Goal: Task Accomplishment & Management: Manage account settings

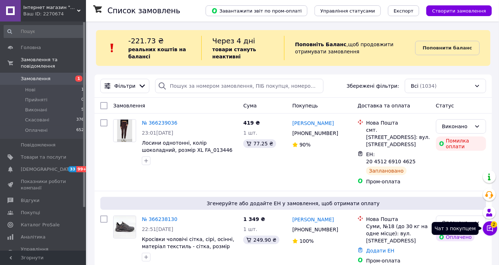
click at [491, 228] on icon at bounding box center [489, 228] width 7 height 7
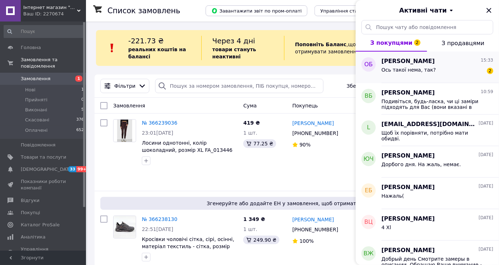
click at [419, 62] on span "[PERSON_NAME]" at bounding box center [408, 61] width 53 height 8
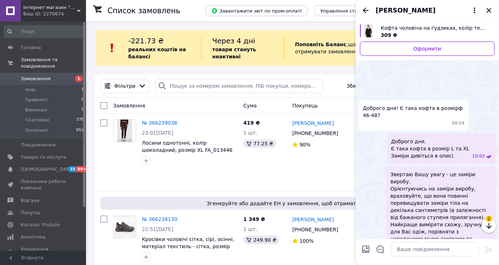
scroll to position [162, 0]
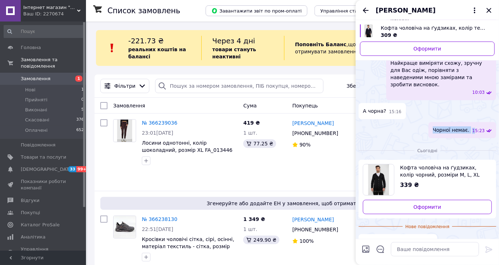
drag, startPoint x: 440, startPoint y: 116, endPoint x: 478, endPoint y: 116, distance: 38.3
click at [478, 122] on div "Чорної немає. 15:23" at bounding box center [462, 130] width 68 height 16
click at [429, 248] on textarea at bounding box center [435, 249] width 88 height 14
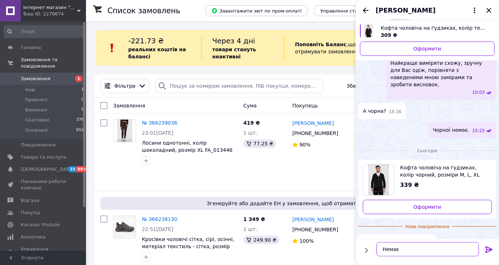
type textarea "Немає."
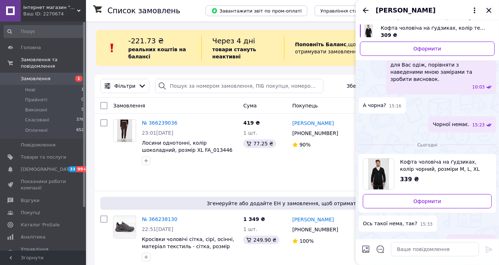
click at [490, 9] on icon "Закрити" at bounding box center [488, 10] width 5 height 5
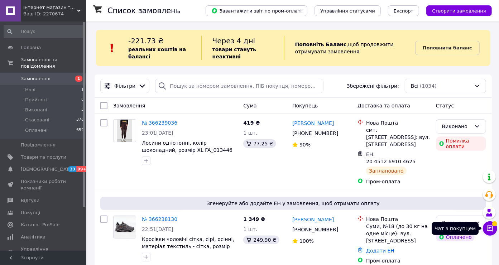
click at [490, 227] on icon at bounding box center [489, 228] width 7 height 7
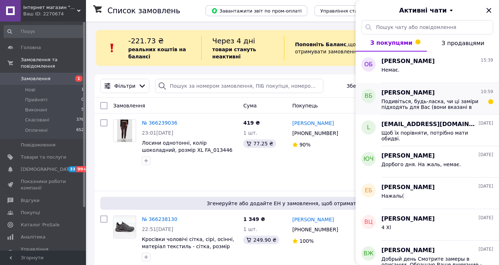
click at [445, 99] on span "Подивіться, будь-ласка, чи ці заміри підходять для Вас (вони вказані в описі то…" at bounding box center [433, 104] width 102 height 11
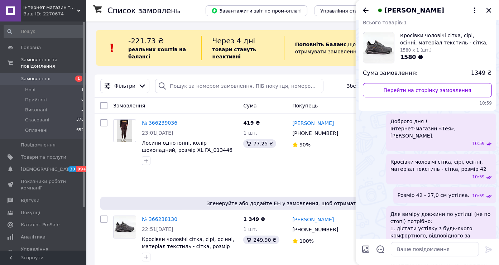
scroll to position [0, 0]
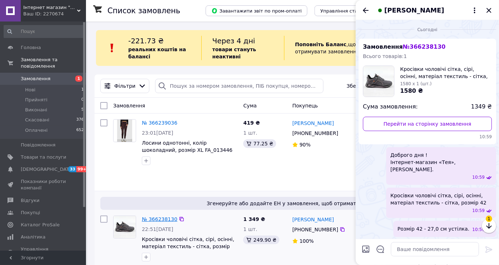
click at [155, 216] on link "№ 366238130" at bounding box center [159, 219] width 35 height 6
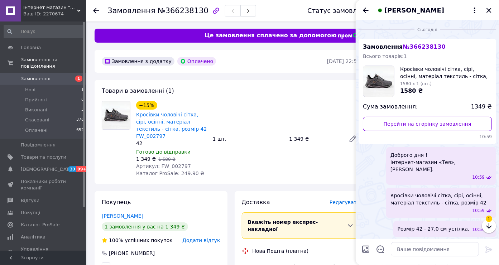
click at [493, 10] on icon "Закрити" at bounding box center [489, 10] width 9 height 9
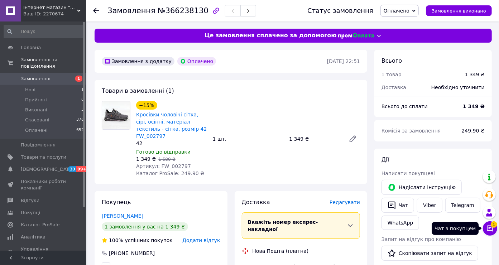
click at [493, 228] on icon at bounding box center [490, 229] width 6 height 6
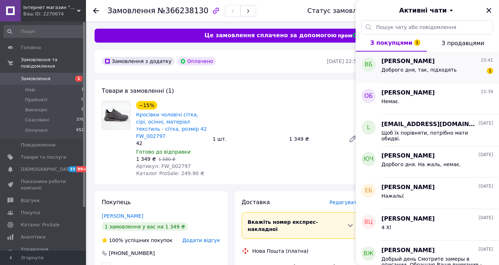
click at [413, 66] on div "Доброго дня, так, підходять 1" at bounding box center [438, 71] width 112 height 11
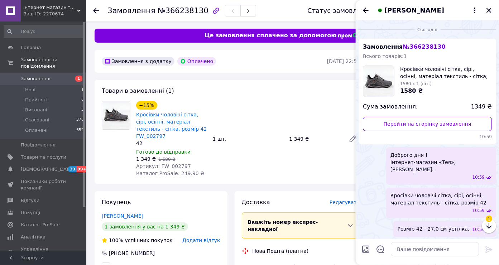
scroll to position [87, 0]
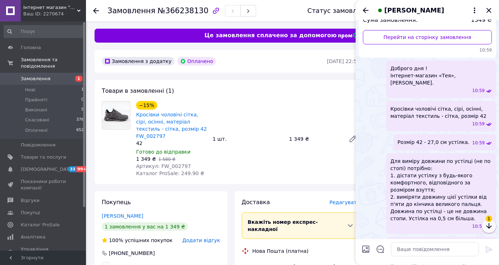
click at [490, 226] on icon "button" at bounding box center [489, 226] width 9 height 9
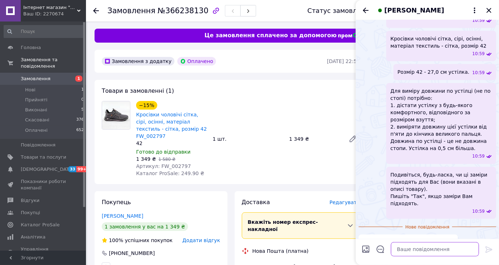
click at [420, 249] on textarea at bounding box center [435, 249] width 88 height 14
paste textarea "Замовлення оформлено та оплачено. Номер [PERSON_NAME] повідомлю сюди ж після ві…"
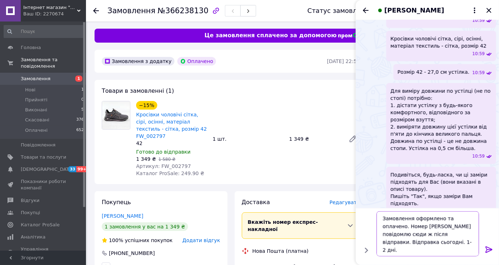
click at [441, 235] on textarea "Замовлення оформлено та оплачено. Номер [PERSON_NAME] повідомлю сюди ж після ві…" at bounding box center [428, 233] width 102 height 45
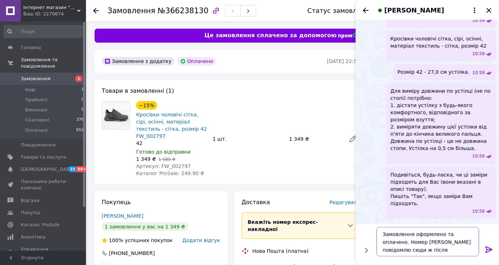
type textarea "Замовлення оформлено та оплачено. Номер [PERSON_NAME] повідомлю сюди ж після ві…"
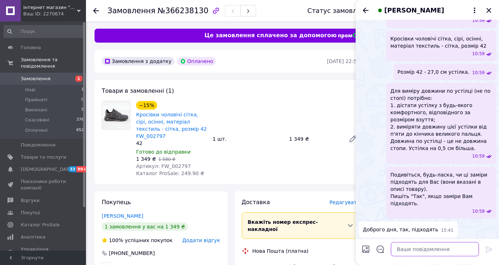
scroll to position [184, 0]
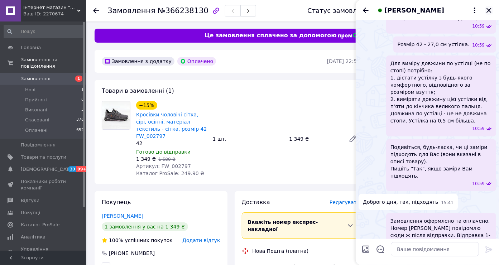
click at [489, 10] on icon "Закрити" at bounding box center [488, 10] width 5 height 5
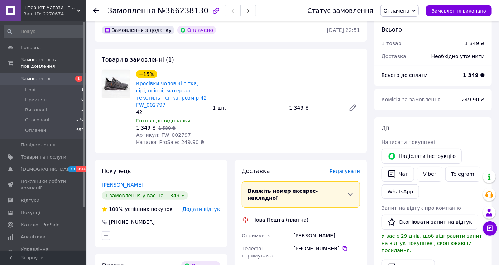
scroll to position [119, 0]
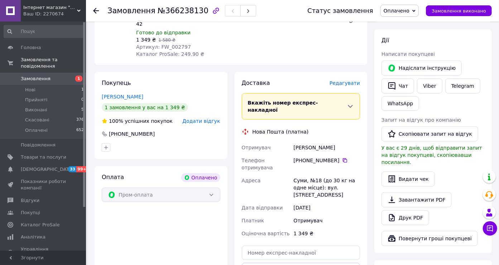
drag, startPoint x: 294, startPoint y: 133, endPoint x: 339, endPoint y: 134, distance: 44.8
click at [339, 141] on div "[PERSON_NAME]" at bounding box center [326, 147] width 69 height 13
copy div "[PERSON_NAME]"
click at [359, 227] on div "1 349 ₴" at bounding box center [326, 233] width 69 height 13
drag, startPoint x: 294, startPoint y: 160, endPoint x: 352, endPoint y: 169, distance: 58.5
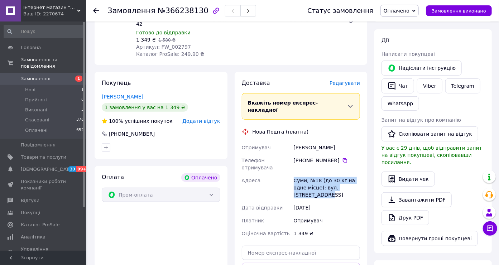
click at [352, 174] on div "Суми, №18 (до 30 кг на одне місце): вул. [STREET_ADDRESS]" at bounding box center [326, 187] width 69 height 27
copy div "Суми, №18 (до 30 кг на одне місце): вул. [STREET_ADDRESS]"
click at [354, 227] on div "1 349 ₴" at bounding box center [326, 233] width 69 height 13
click at [342, 158] on icon at bounding box center [345, 161] width 6 height 6
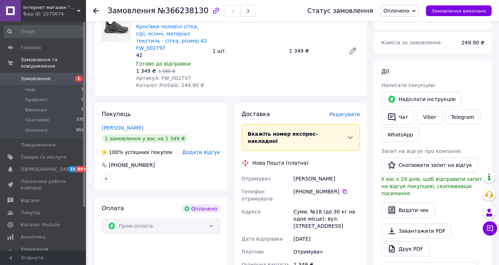
scroll to position [0, 0]
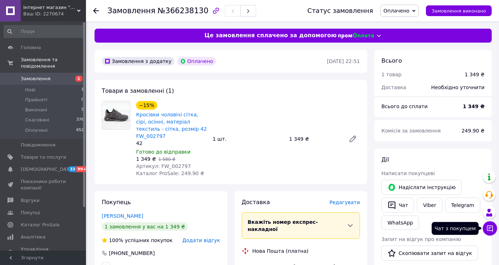
click at [490, 230] on icon at bounding box center [489, 228] width 7 height 7
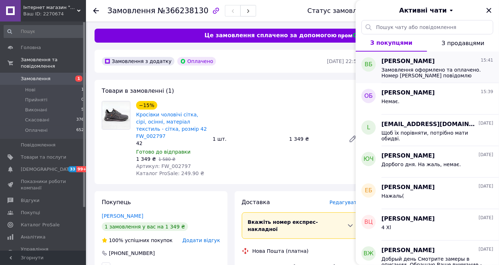
click at [424, 73] on span "Замовлення оформлено та оплачено. Номер [PERSON_NAME] повідомлю сюди ж після ві…" at bounding box center [433, 72] width 102 height 11
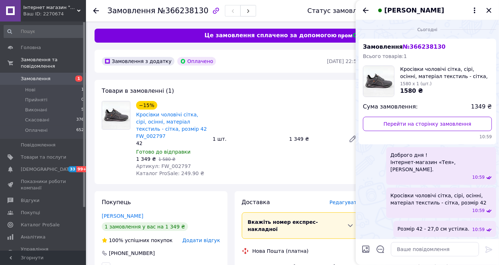
click at [281, 96] on div "Товари в замовленні (1) −15% Кросівки чоловічі сітка, сірі, осінні, матеріал те…" at bounding box center [231, 132] width 273 height 104
click at [488, 8] on icon "Закрити" at bounding box center [489, 10] width 9 height 9
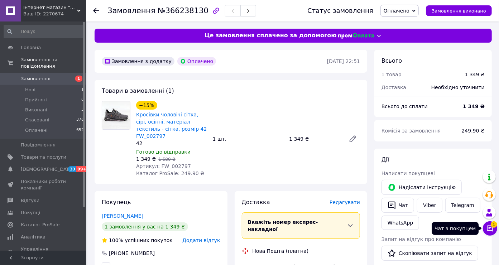
click at [491, 229] on icon at bounding box center [489, 228] width 7 height 7
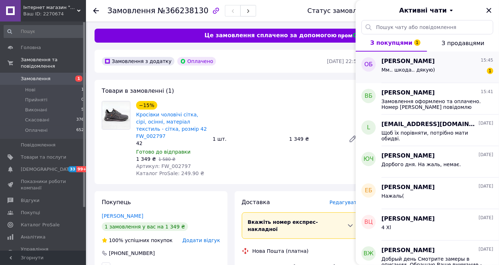
click at [409, 66] on div "Мм.. шкода.. дякую) 1" at bounding box center [438, 71] width 112 height 11
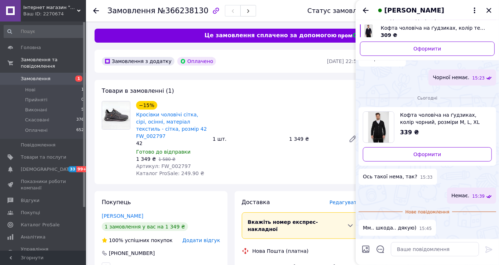
scroll to position [62, 0]
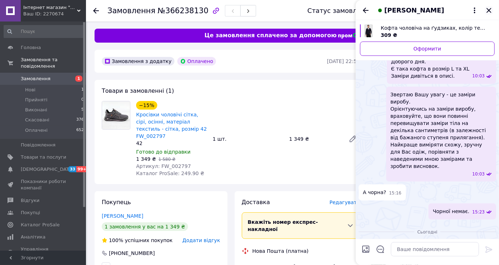
click at [488, 10] on icon "Закрити" at bounding box center [488, 10] width 5 height 5
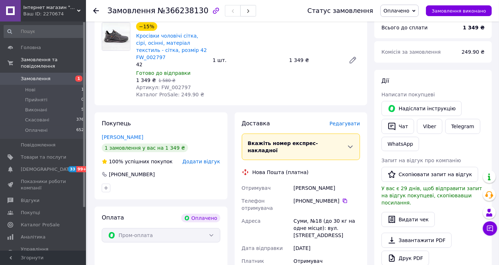
scroll to position [80, 0]
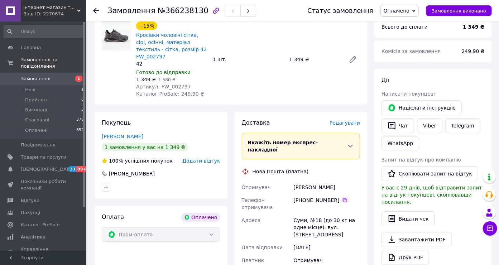
click at [342, 197] on icon at bounding box center [345, 200] width 6 height 6
click at [401, 11] on span "Оплачено" at bounding box center [397, 11] width 26 height 6
click at [401, 24] on li "Прийнято" at bounding box center [400, 25] width 38 height 11
click at [41, 60] on span "Замовлення та повідомлення" at bounding box center [53, 63] width 65 height 13
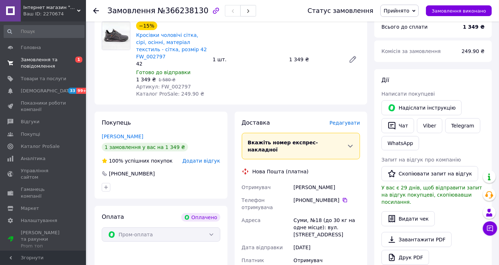
click at [41, 60] on span "Замовлення та повідомлення" at bounding box center [43, 63] width 45 height 13
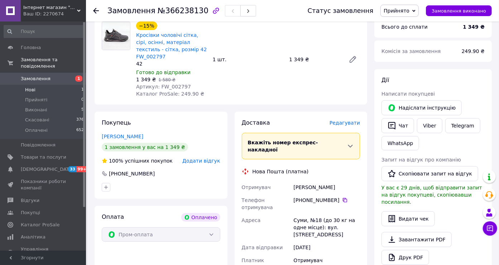
click at [31, 87] on span "Нові" at bounding box center [30, 90] width 10 height 6
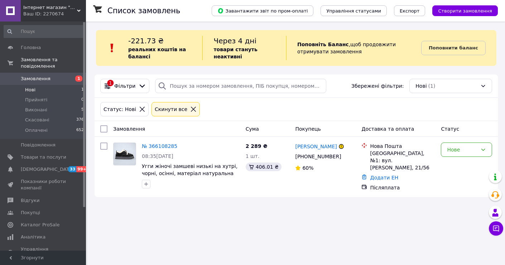
click at [38, 76] on span "Замовлення" at bounding box center [36, 79] width 30 height 6
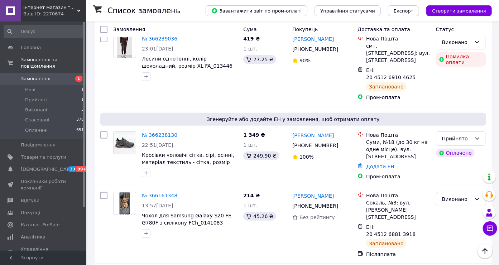
scroll to position [80, 0]
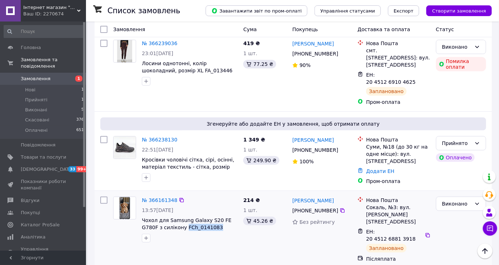
drag, startPoint x: 198, startPoint y: 215, endPoint x: 163, endPoint y: 217, distance: 35.5
click at [163, 217] on span "Чохол для Samsung Galaxy S20 FE G780F з силікону FCh_0141083" at bounding box center [190, 224] width 96 height 14
copy span "FCh_0141083"
